Goal: Task Accomplishment & Management: Manage account settings

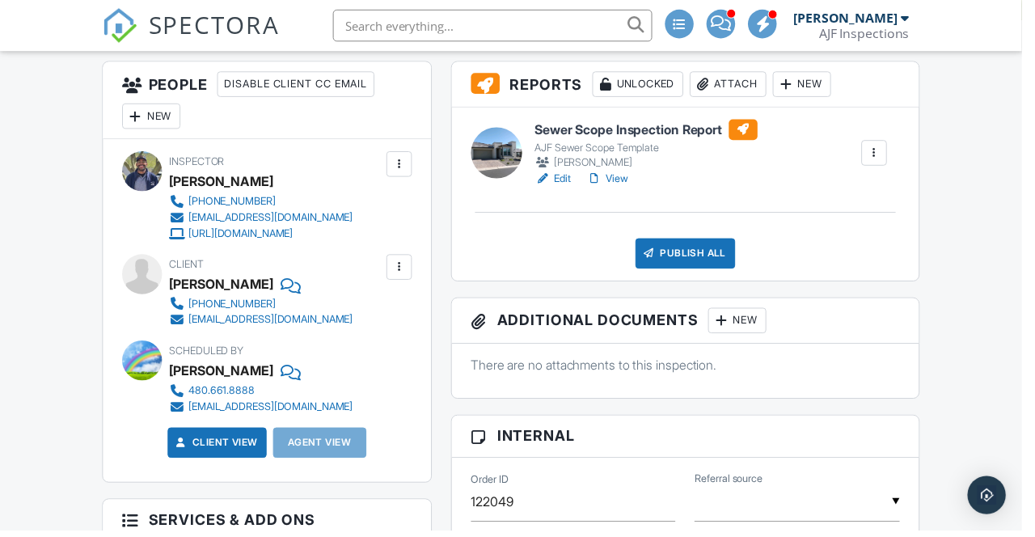
scroll to position [412, 0]
click at [629, 183] on link "View" at bounding box center [615, 180] width 42 height 16
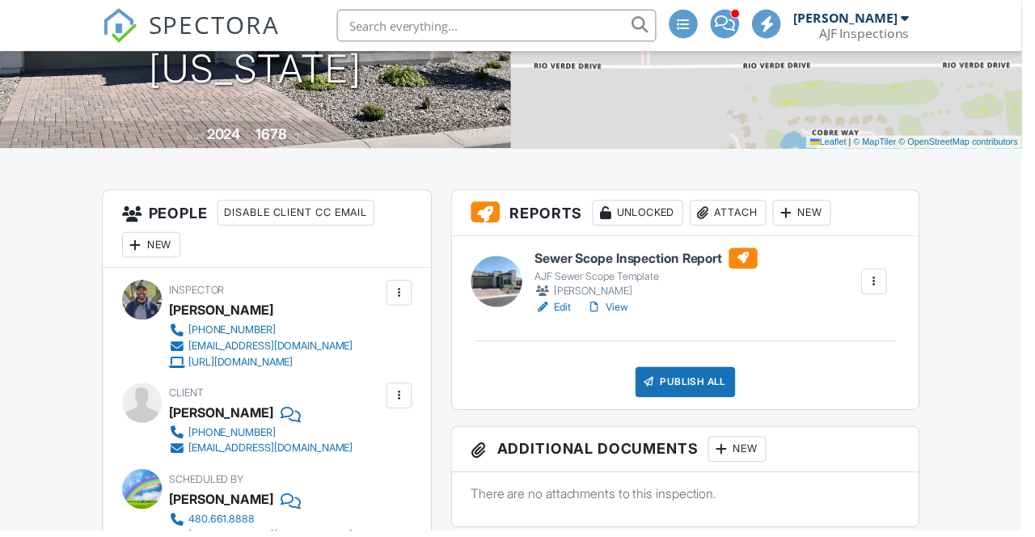
click at [627, 315] on link "View" at bounding box center [615, 311] width 42 height 16
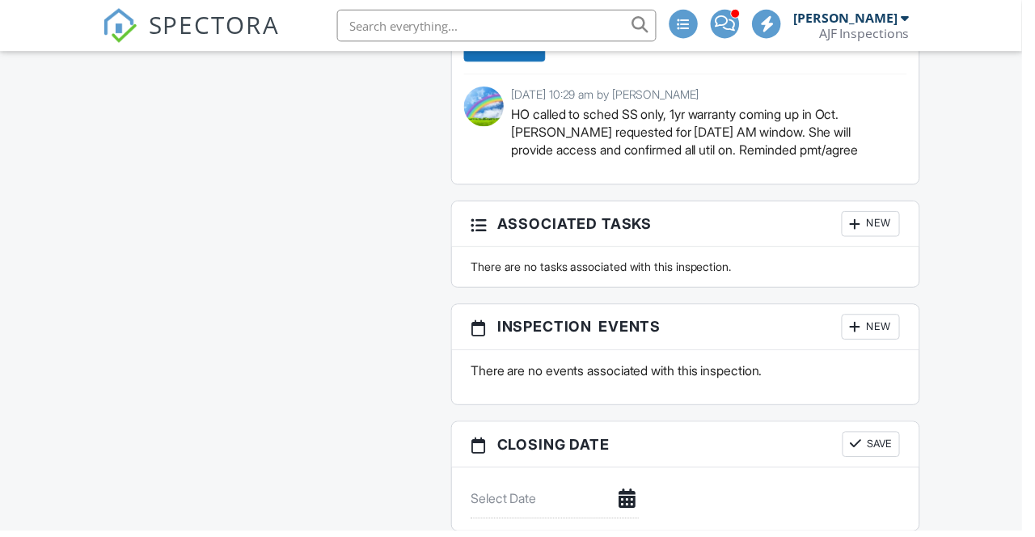
click at [646, 161] on p "HO called to sched SS only, 1yr warranty coming up in Oct. [PERSON_NAME] reques…" at bounding box center [712, 134] width 388 height 54
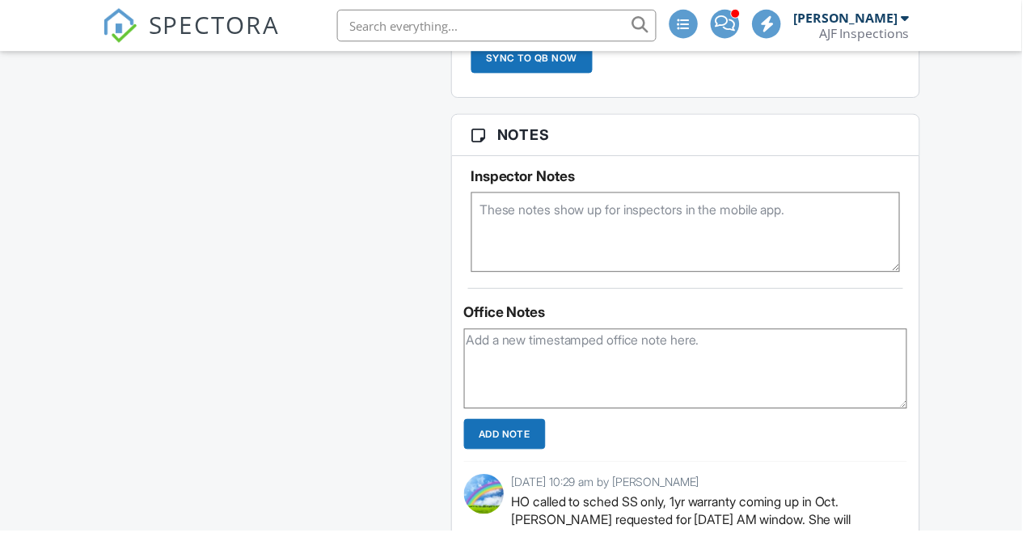
click at [646, 377] on textarea at bounding box center [694, 373] width 449 height 81
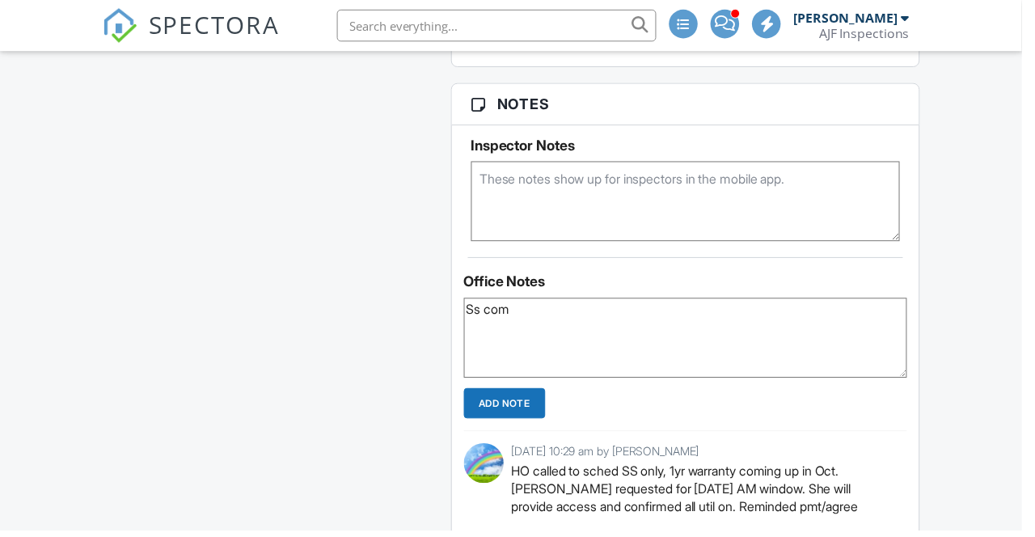
scroll to position [2157, 0]
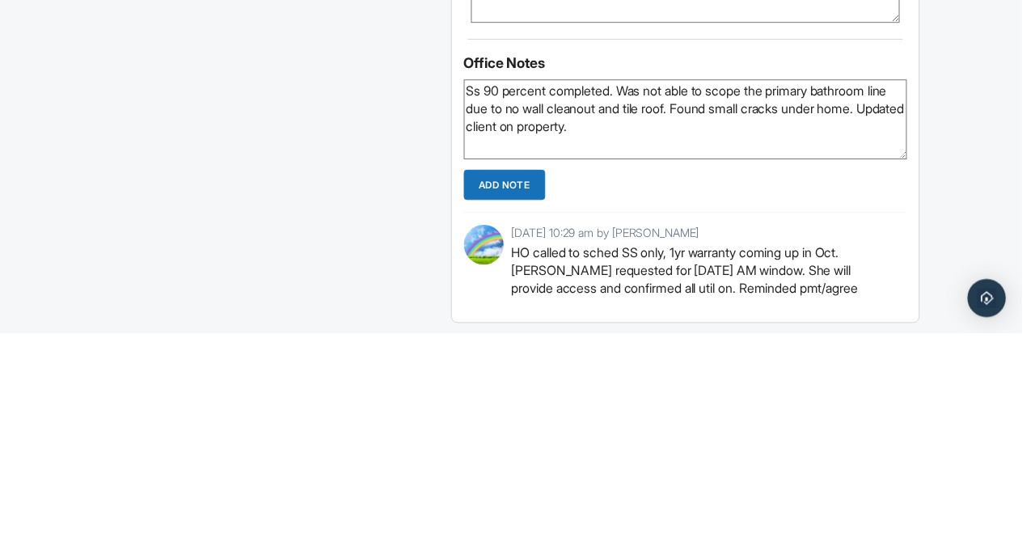
type textarea "Ss 90 percent completed. Was not able to scope the primary bathroom line due to…"
click at [526, 402] on input "Add Note" at bounding box center [511, 386] width 82 height 31
